Goal: Check status: Check status

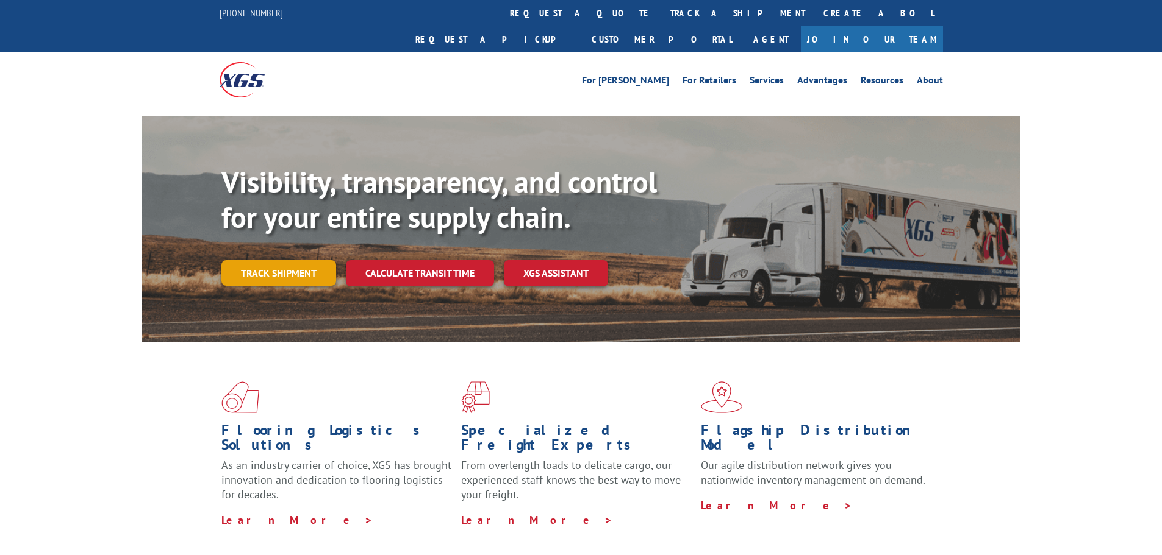
click at [299, 260] on link "Track shipment" at bounding box center [278, 273] width 115 height 26
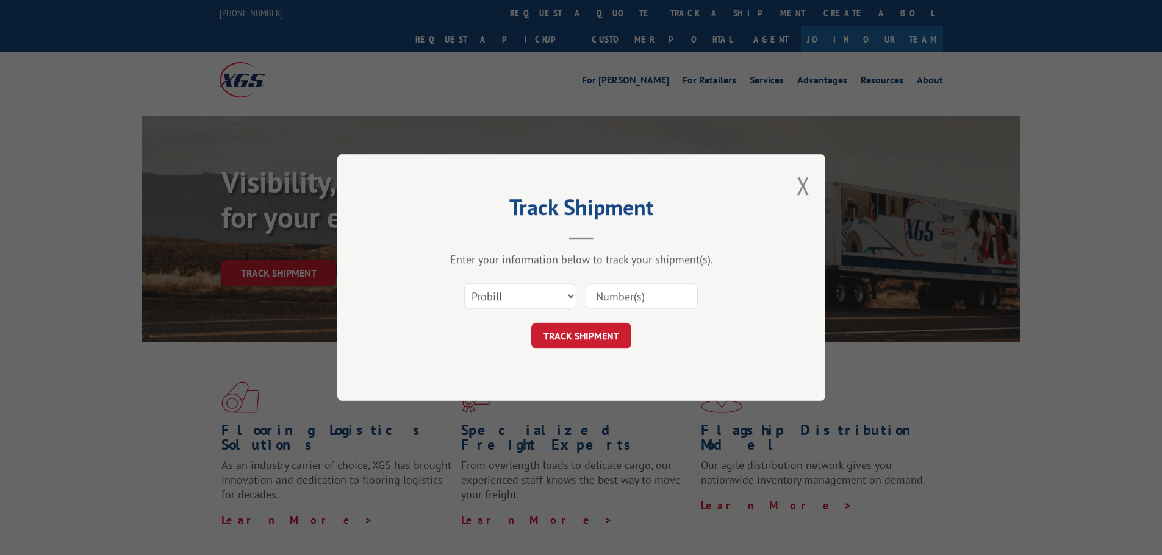
click at [650, 294] on input at bounding box center [641, 297] width 112 height 26
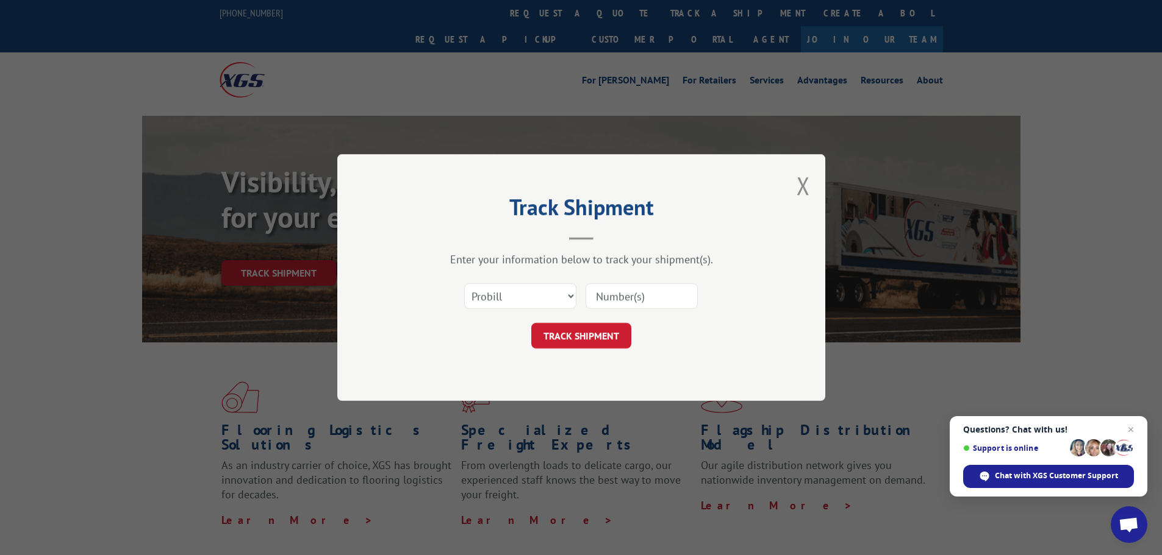
click at [626, 297] on input at bounding box center [641, 297] width 112 height 26
paste input "FPX00334433"
type input "FPX00334433"
click at [595, 325] on button "TRACK SHIPMENT" at bounding box center [581, 336] width 100 height 26
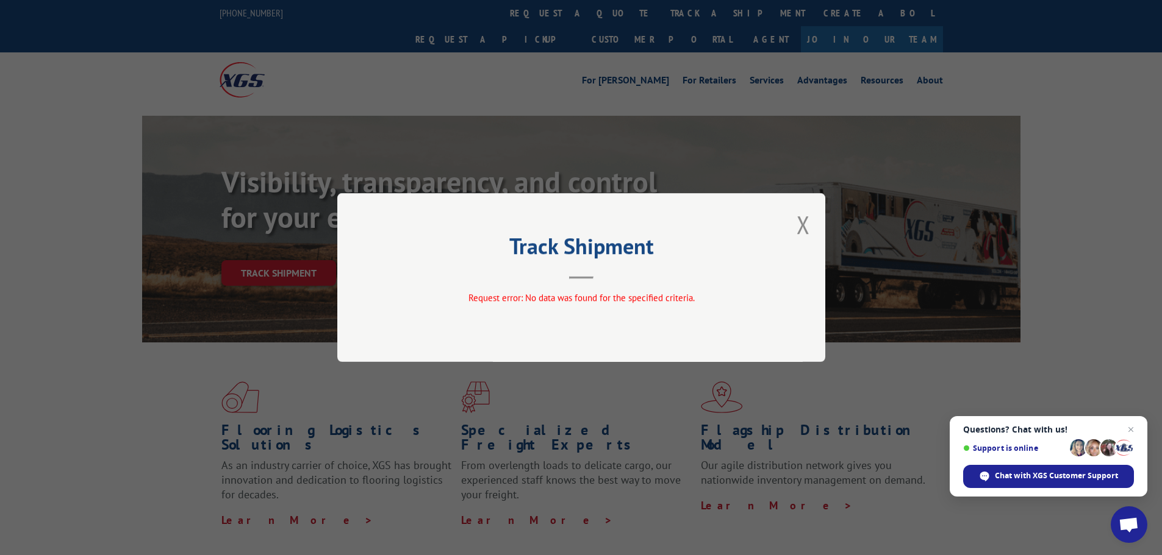
click at [791, 226] on div "Track Shipment Request error: No data was found for the specified criteria." at bounding box center [581, 277] width 488 height 169
click at [1070, 482] on div "Chat with XGS Customer Support" at bounding box center [1048, 476] width 171 height 23
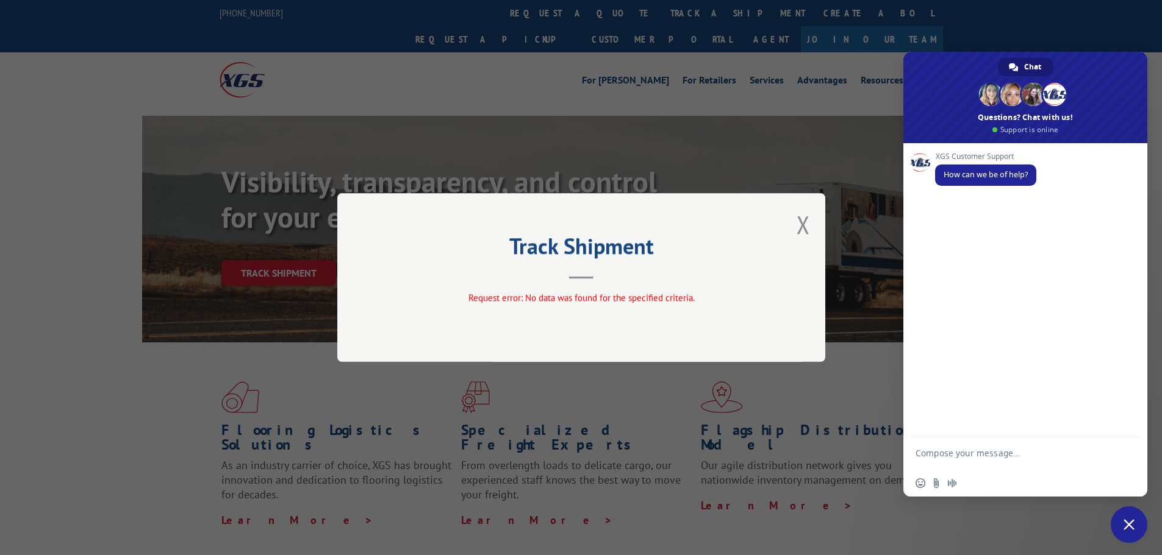
click at [947, 451] on textarea "Compose your message..." at bounding box center [1011, 459] width 193 height 22
paste textarea "PU00069982"
type textarea "hello, can you provide an update on PU00069982 please?"
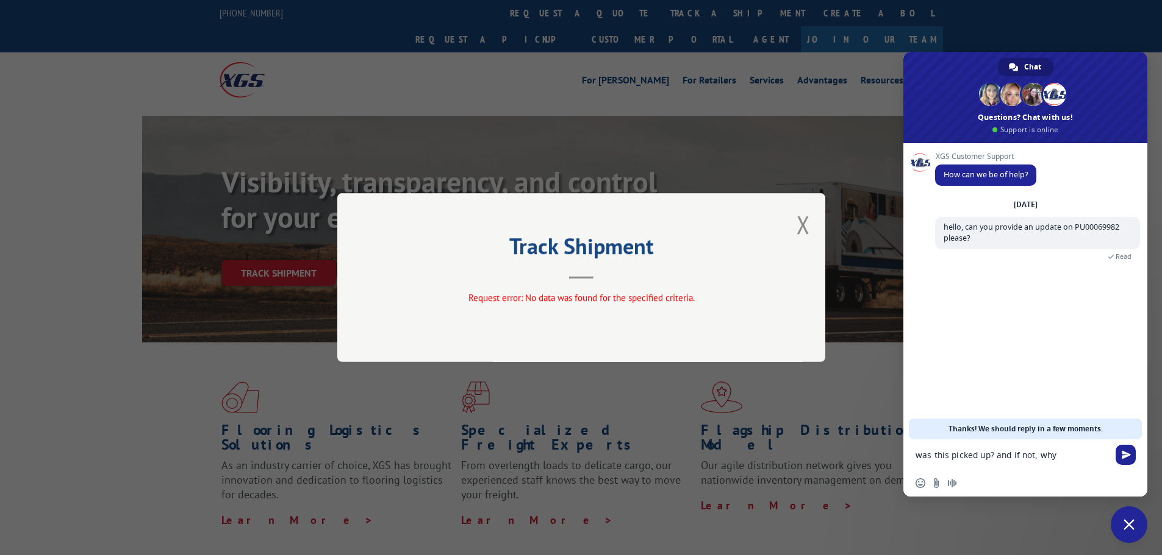
type textarea "was this picked up? and if not, why?"
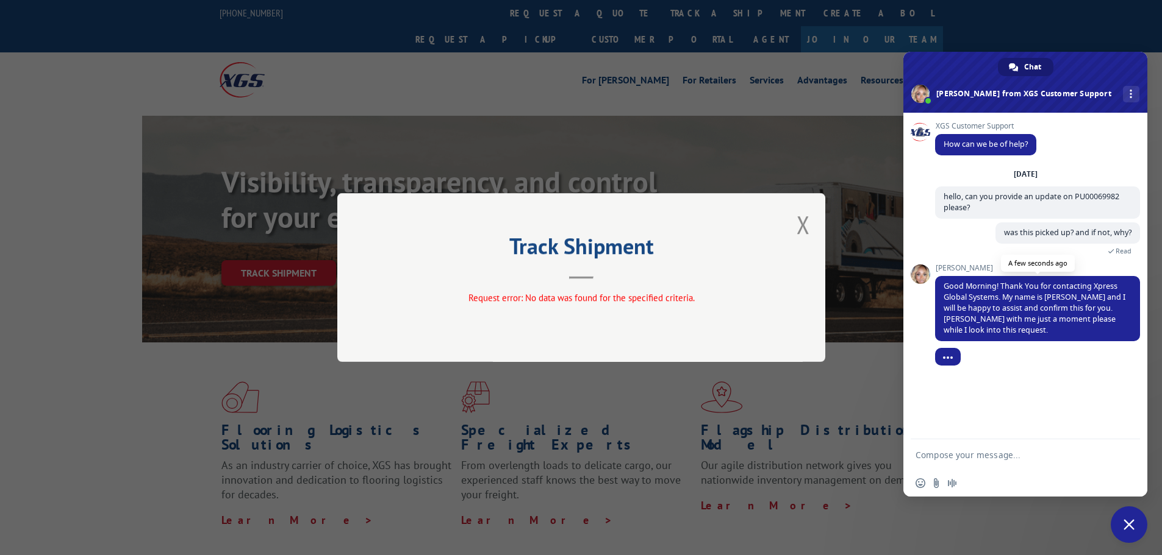
click at [1014, 309] on span "Good Morning! Thank You for contacting Xpress Global Systems. My name is [PERSO…" at bounding box center [1034, 308] width 182 height 54
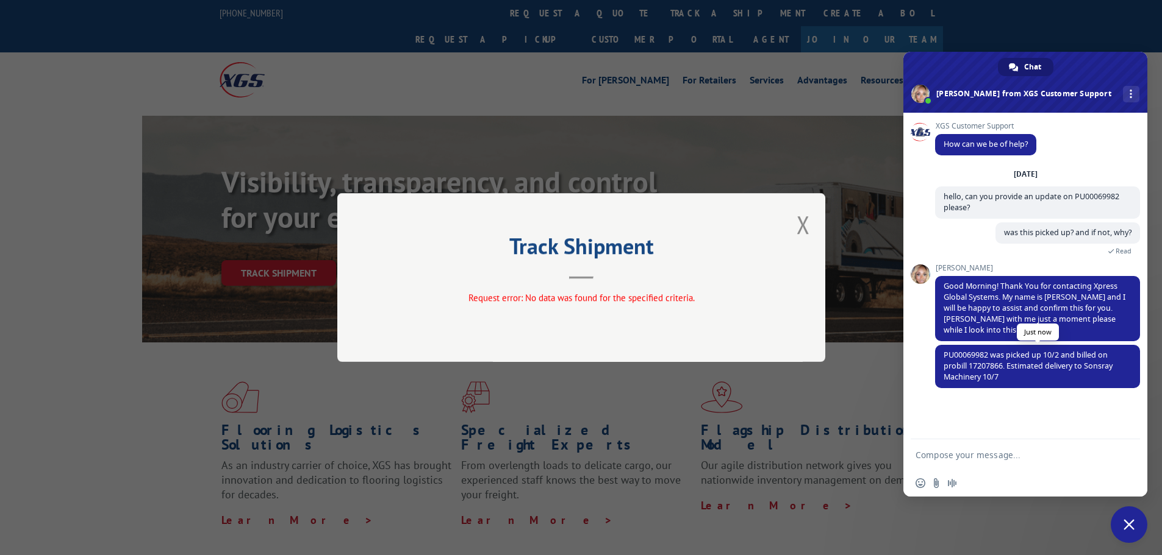
click at [970, 362] on span "PU00069982 was picked up 10/2 and billed on probill 17207866. Estimated deliver…" at bounding box center [1027, 366] width 169 height 32
copy span "17207866"
click at [802, 231] on button "Close modal" at bounding box center [802, 225] width 13 height 32
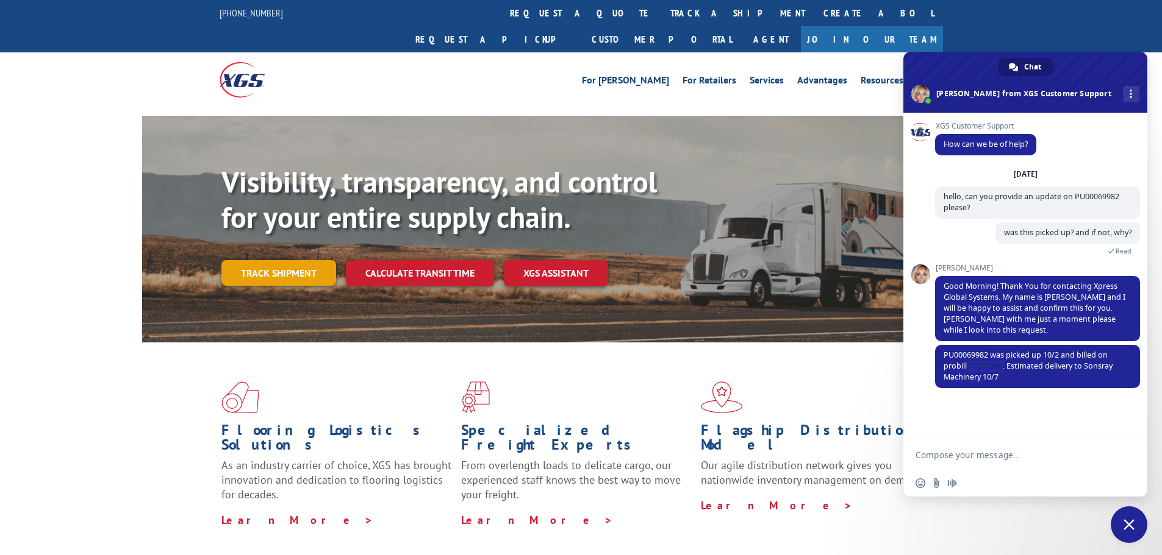
click at [299, 260] on link "Track shipment" at bounding box center [278, 273] width 115 height 26
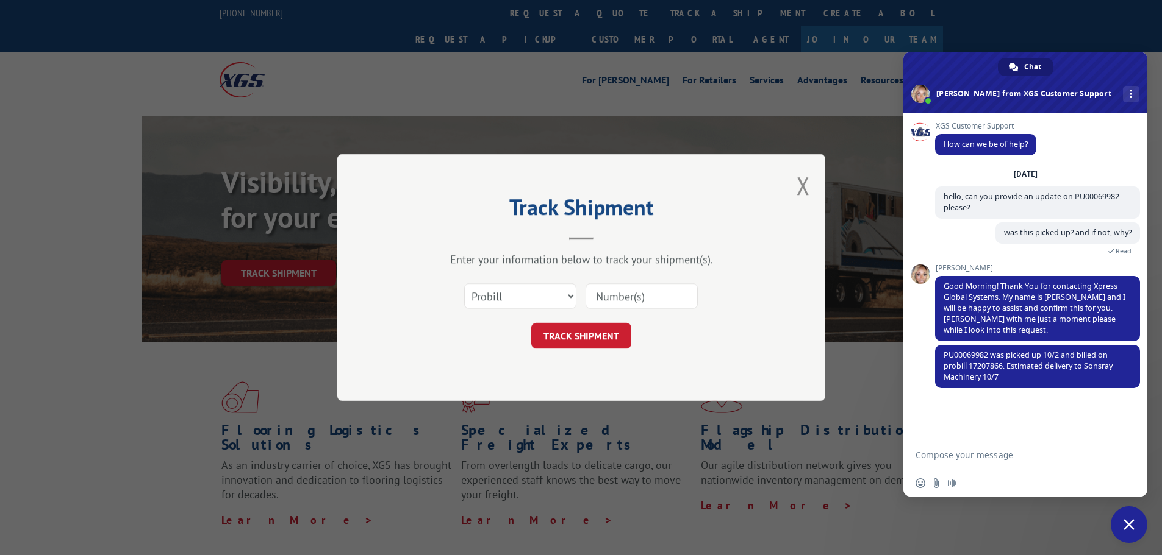
click at [655, 304] on input at bounding box center [641, 297] width 112 height 26
paste input "17207866"
type input "17207866"
click at [602, 330] on button "TRACK SHIPMENT" at bounding box center [581, 336] width 100 height 26
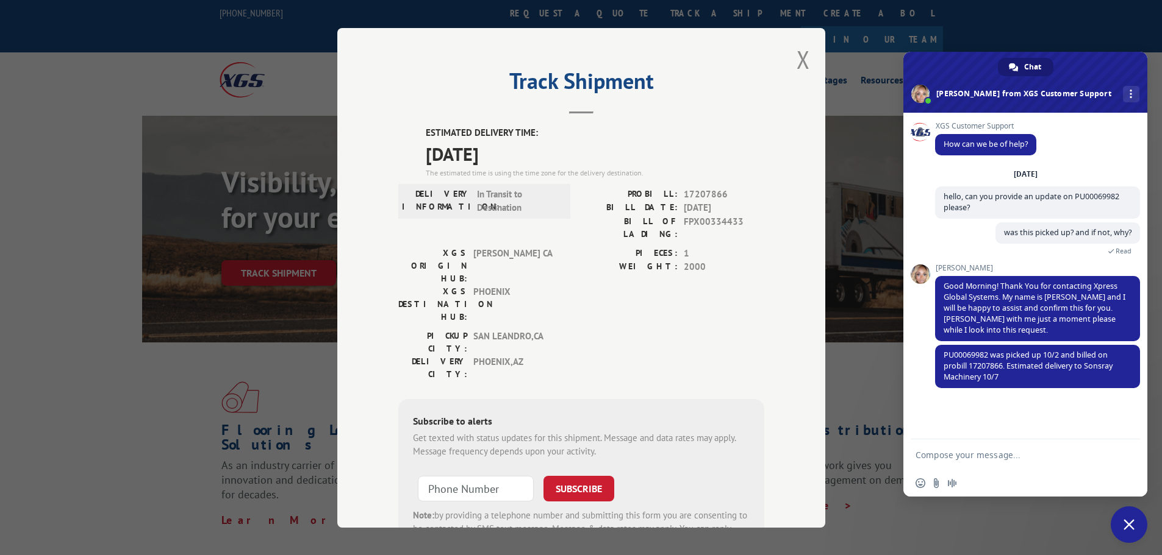
click at [711, 223] on span "FPX00334433" at bounding box center [724, 228] width 80 height 26
copy span "FPX00334433"
click at [965, 360] on span "PU00069982 was picked up 10/2 and billed on probill 17207866. Estimated deliver…" at bounding box center [1027, 366] width 169 height 32
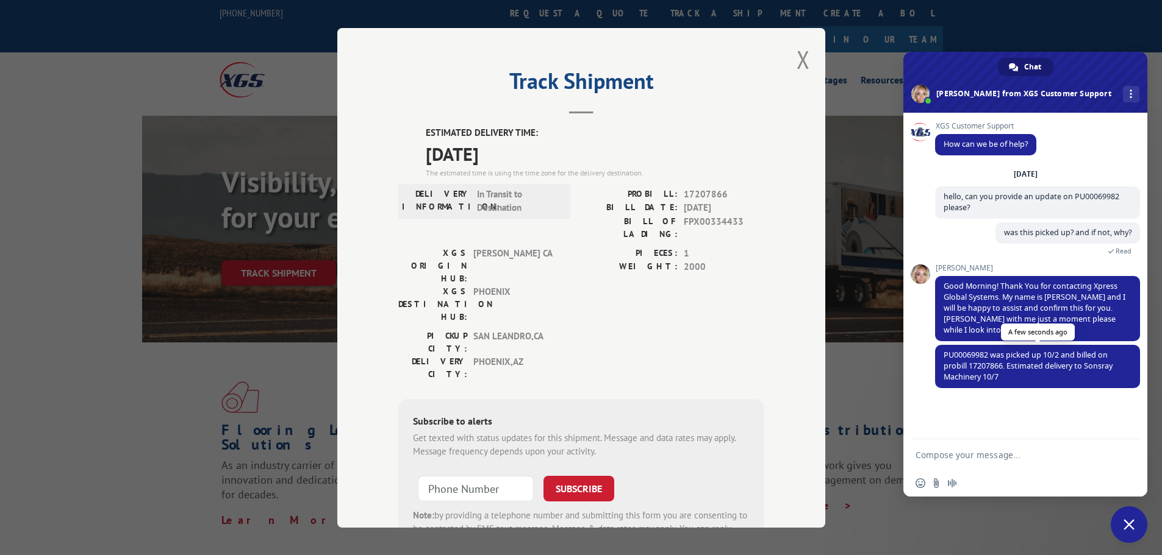
click at [972, 365] on span "PU00069982 was picked up 10/2 and billed on probill 17207866. Estimated deliver…" at bounding box center [1027, 366] width 169 height 32
copy span "17207866"
drag, startPoint x: 964, startPoint y: 440, endPoint x: 968, endPoint y: 457, distance: 17.0
click at [964, 445] on form at bounding box center [1011, 456] width 193 height 33
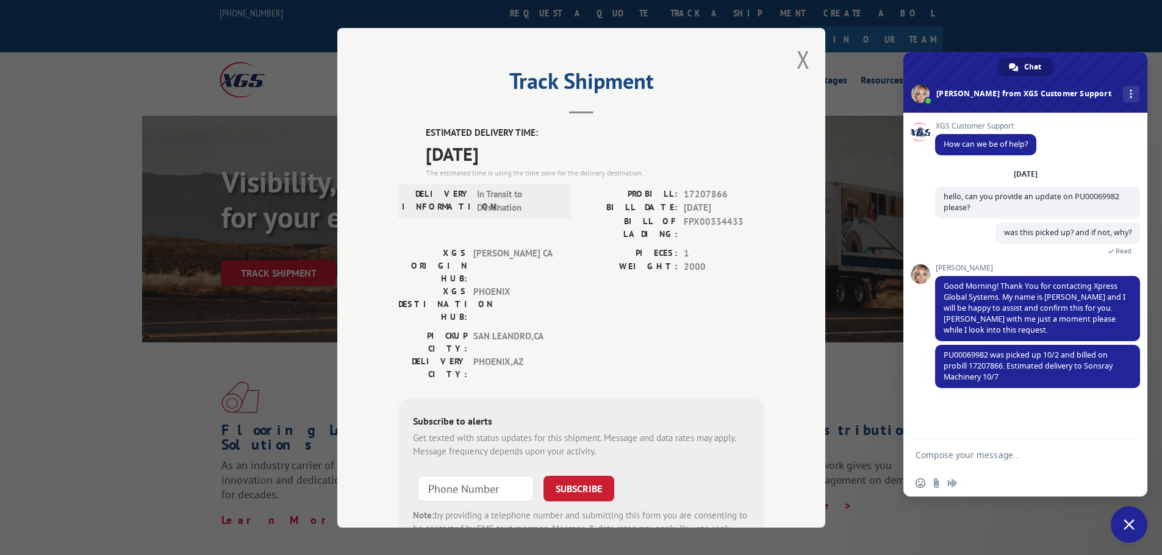
click at [968, 457] on textarea "Compose your message..." at bounding box center [1011, 455] width 193 height 11
type textarea "THANKS"
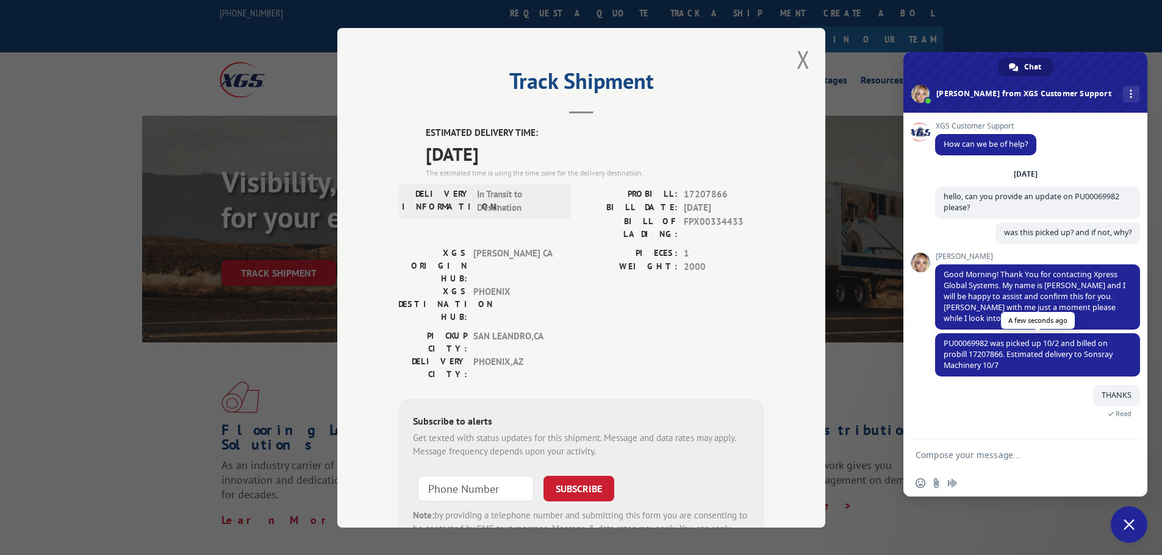
click at [978, 353] on span "PU00069982 was picked up 10/2 and billed on probill 17207866. Estimated deliver…" at bounding box center [1027, 354] width 169 height 32
copy span "17207866"
